Goal: Task Accomplishment & Management: Manage account settings

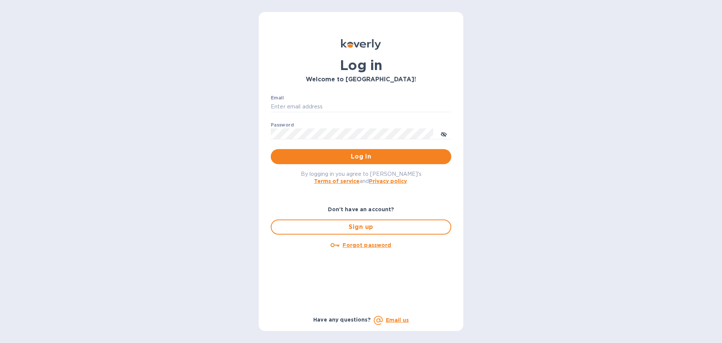
type input "[PERSON_NAME][EMAIL_ADDRESS][PERSON_NAME][DOMAIN_NAME]"
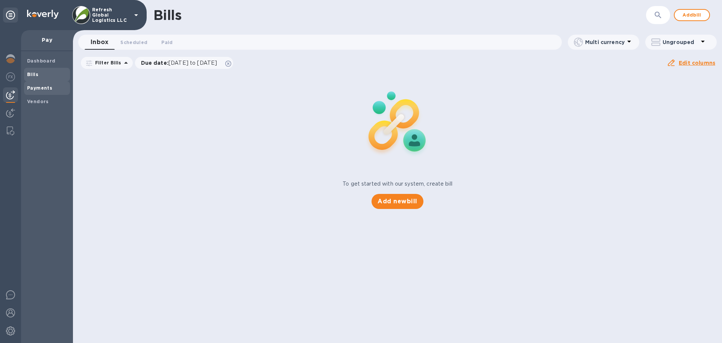
click at [40, 85] on b "Payments" at bounding box center [39, 88] width 25 height 6
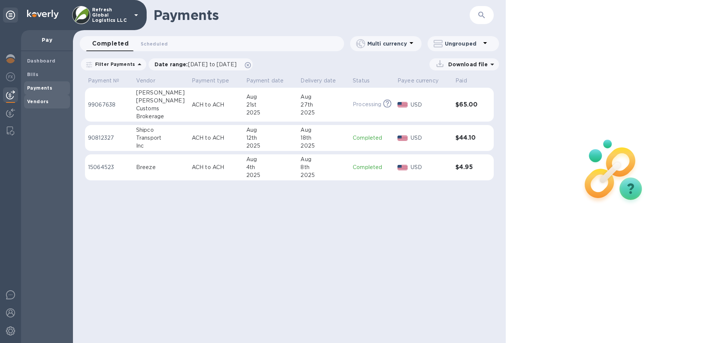
click at [44, 101] on b "Vendors" at bounding box center [38, 102] width 22 height 6
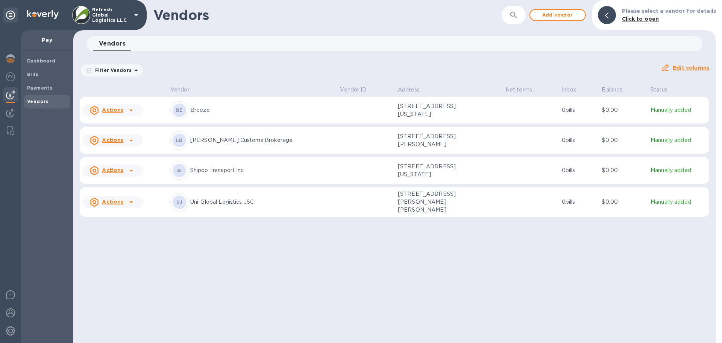
click at [268, 143] on p "[PERSON_NAME] Customs Brokerage" at bounding box center [262, 140] width 144 height 8
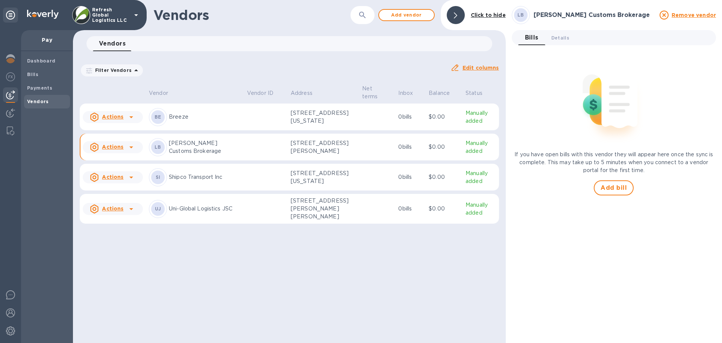
click at [128, 151] on icon at bounding box center [131, 147] width 9 height 9
click at [233, 79] on div at bounding box center [361, 171] width 722 height 343
click at [467, 155] on p "Manually added" at bounding box center [481, 147] width 30 height 16
click at [557, 38] on span "Details 0" at bounding box center [560, 38] width 18 height 8
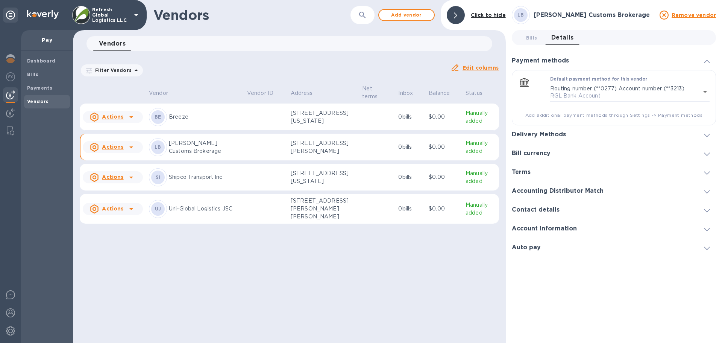
click at [707, 58] on span at bounding box center [707, 60] width 6 height 7
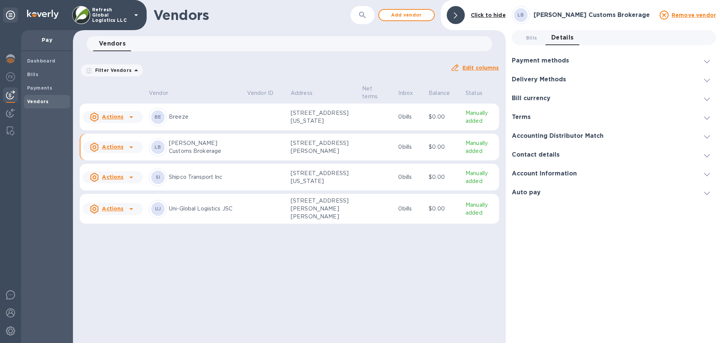
click at [707, 80] on icon at bounding box center [707, 80] width 6 height 3
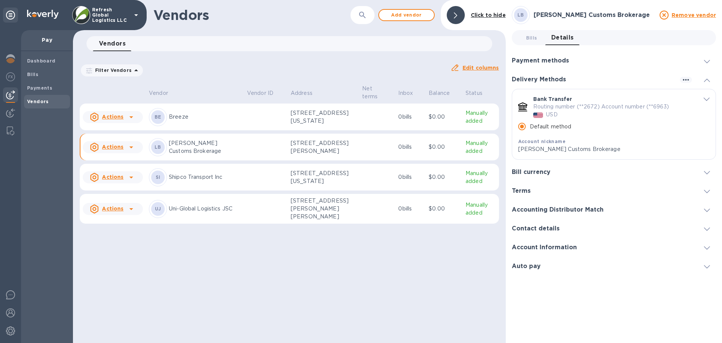
click at [707, 80] on icon at bounding box center [707, 80] width 6 height 3
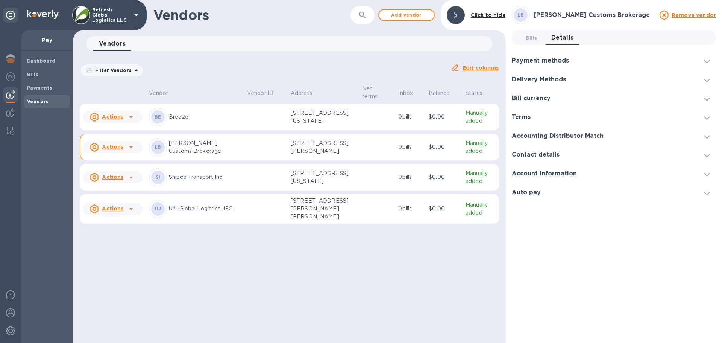
click at [707, 155] on icon at bounding box center [707, 155] width 6 height 3
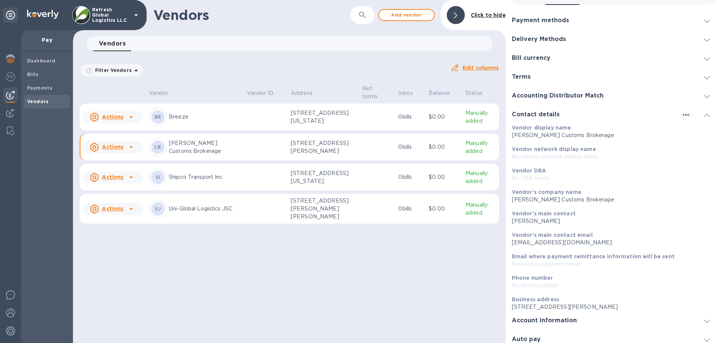
scroll to position [46, 0]
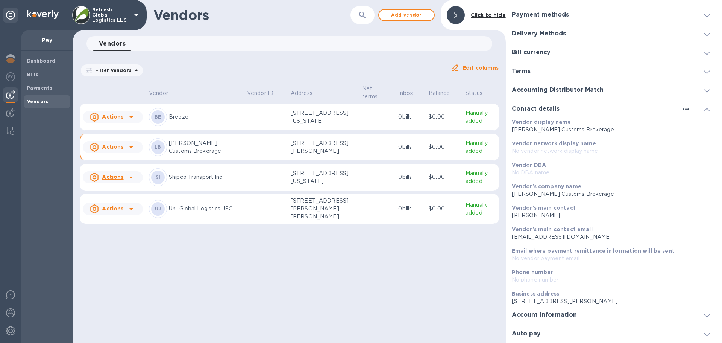
click at [682, 110] on icon "button" at bounding box center [686, 109] width 9 height 9
click at [696, 125] on p "Edit" at bounding box center [692, 125] width 12 height 8
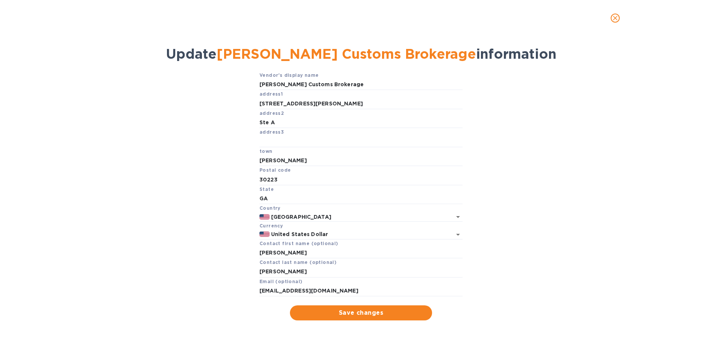
scroll to position [20, 0]
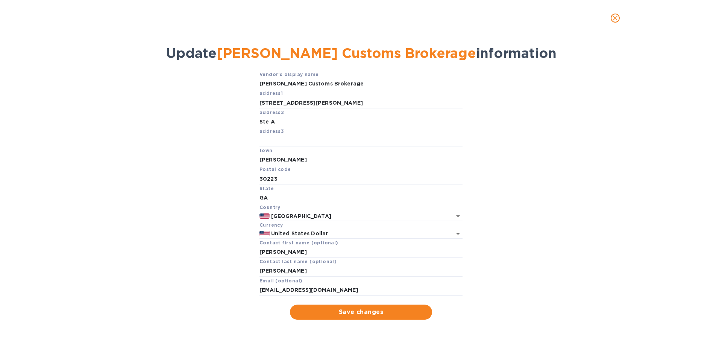
click at [615, 18] on icon "close" at bounding box center [615, 18] width 5 height 5
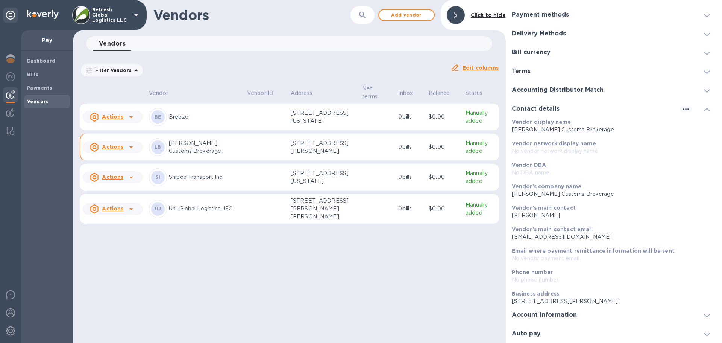
scroll to position [4, 0]
click at [706, 112] on span at bounding box center [707, 108] width 6 height 7
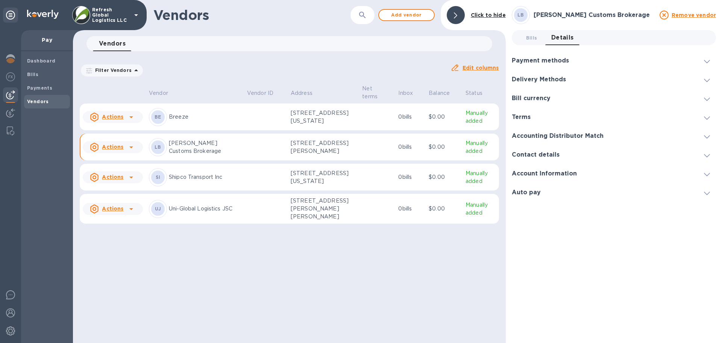
click at [709, 174] on icon at bounding box center [707, 174] width 6 height 3
click at [706, 172] on span at bounding box center [707, 173] width 6 height 7
click at [707, 117] on icon at bounding box center [707, 117] width 6 height 3
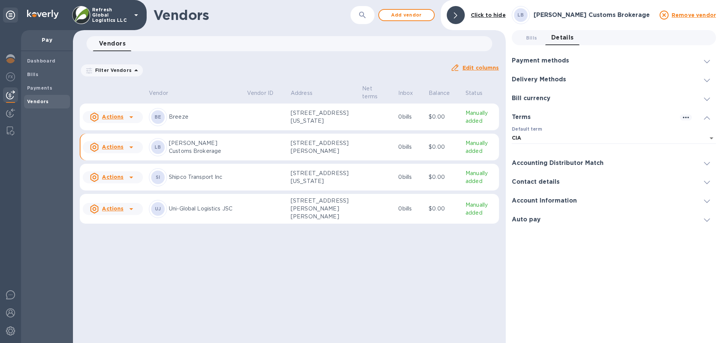
click at [707, 117] on icon at bounding box center [707, 117] width 6 height 3
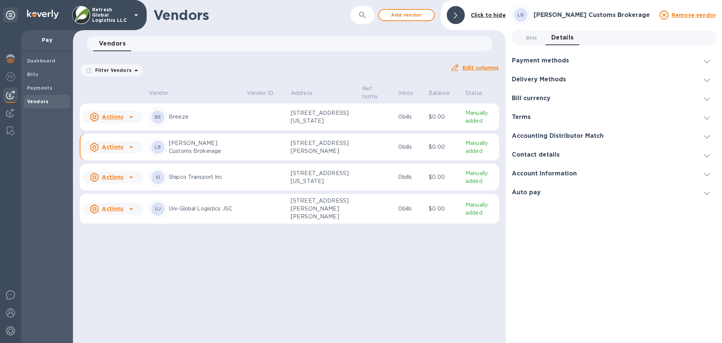
click at [706, 98] on icon at bounding box center [707, 98] width 6 height 3
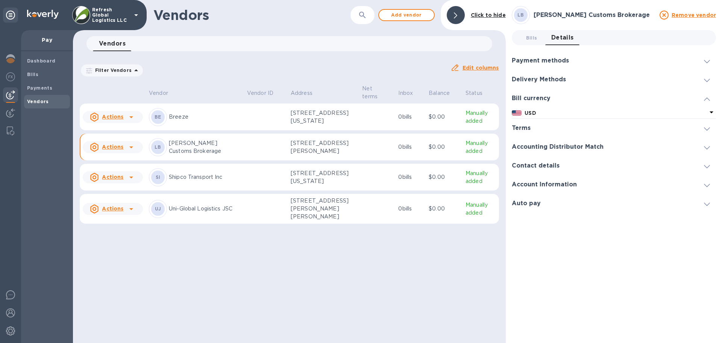
click at [707, 79] on icon at bounding box center [707, 80] width 6 height 3
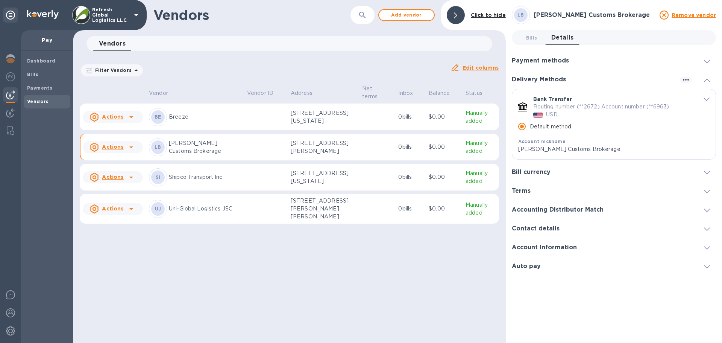
click at [707, 61] on icon at bounding box center [707, 61] width 6 height 3
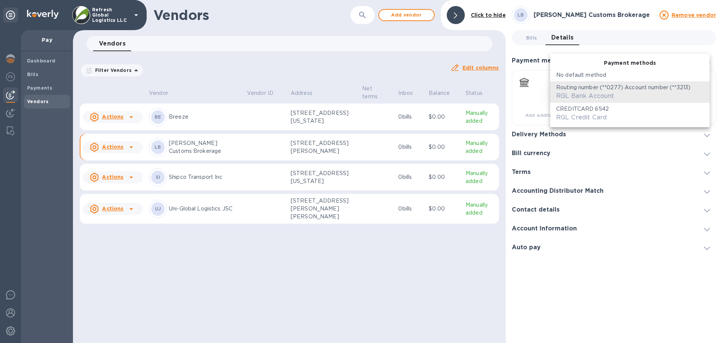
click at [705, 93] on body "Refresh Global Logistics LLC Pay Dashboard Bills Payments Vendors Vendors ​ Add…" at bounding box center [361, 171] width 722 height 343
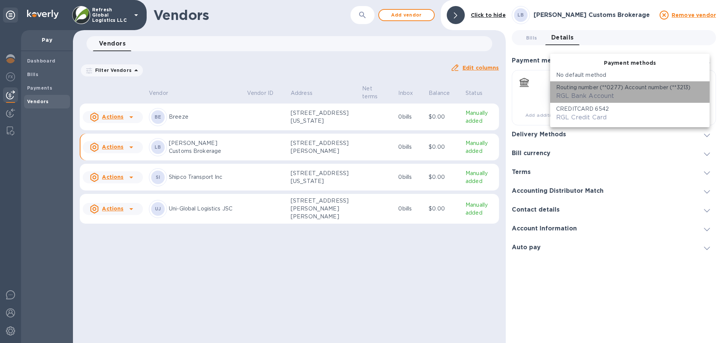
click at [666, 90] on p "Routing number (**0277) Account number (**3213)" at bounding box center [623, 88] width 134 height 8
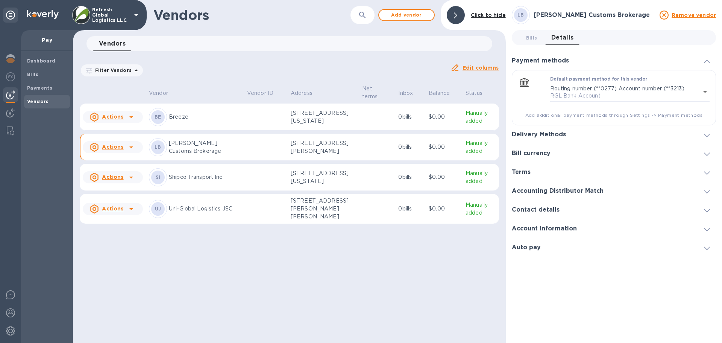
click at [708, 248] on icon at bounding box center [707, 247] width 6 height 3
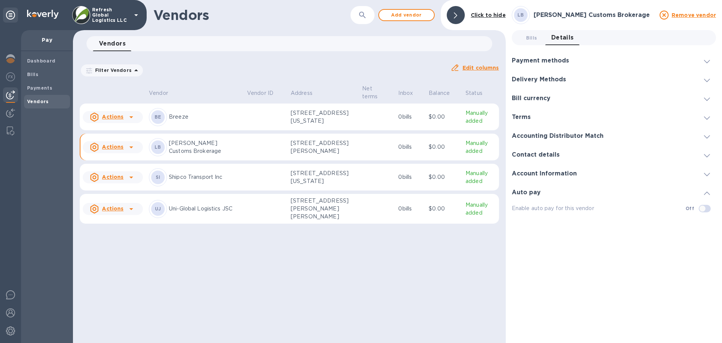
click at [705, 193] on icon at bounding box center [707, 192] width 6 height 3
click at [30, 64] on span "Dashboard" at bounding box center [41, 61] width 29 height 8
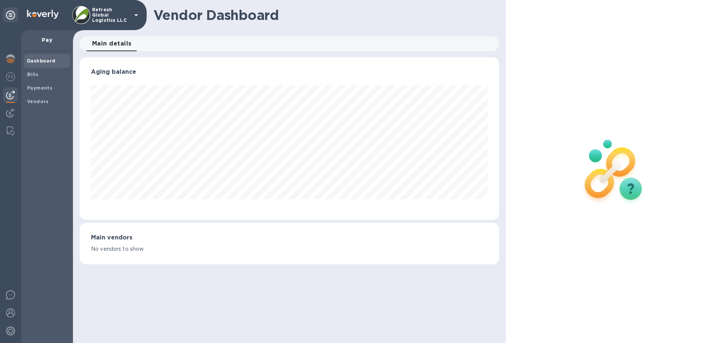
scroll to position [163, 419]
click at [35, 101] on b "Vendors" at bounding box center [38, 102] width 22 height 6
